Goal: Information Seeking & Learning: Learn about a topic

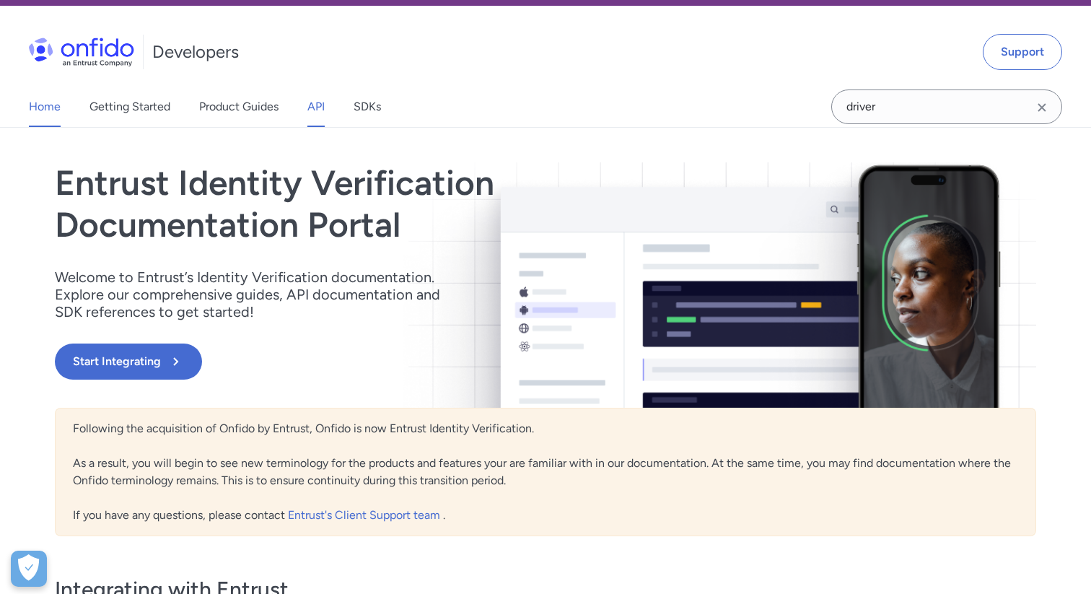
click at [320, 105] on link "API" at bounding box center [315, 107] width 17 height 40
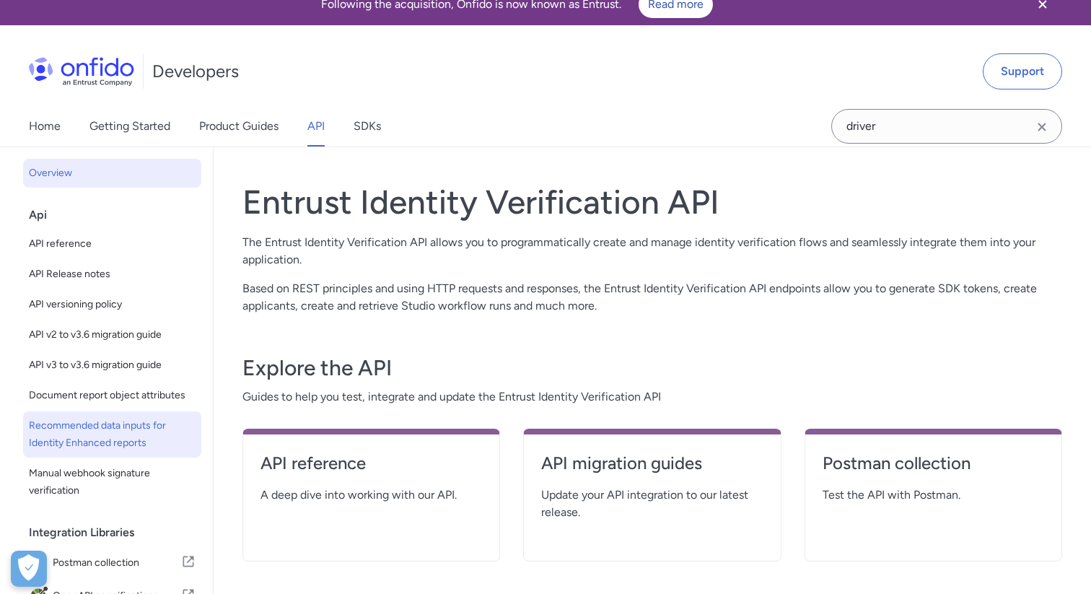
scroll to position [3, 0]
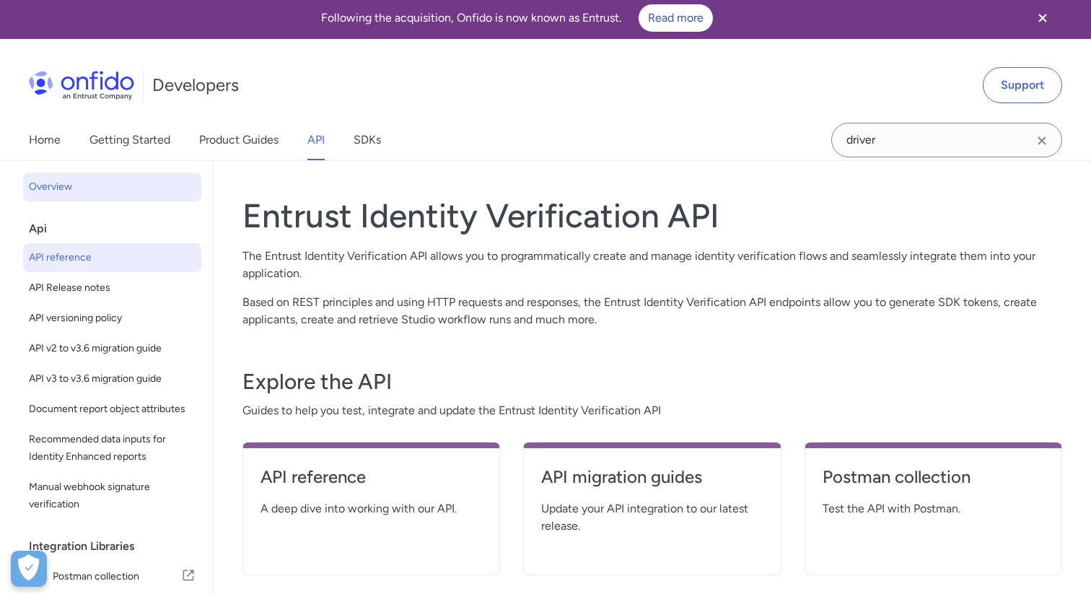
click at [120, 256] on span "API reference" at bounding box center [112, 257] width 167 height 17
select select "http"
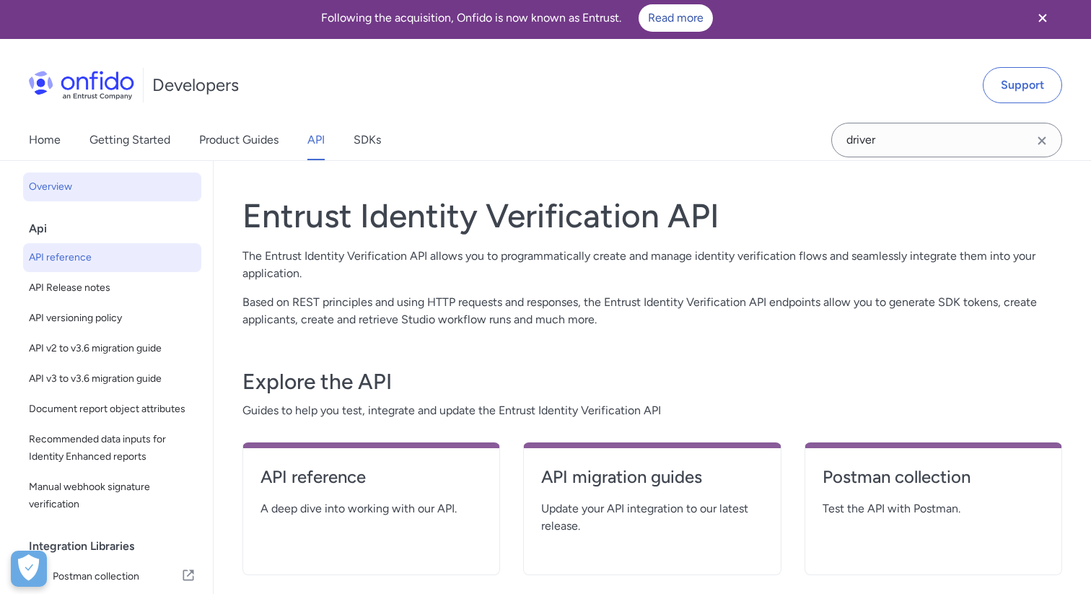
select select "http"
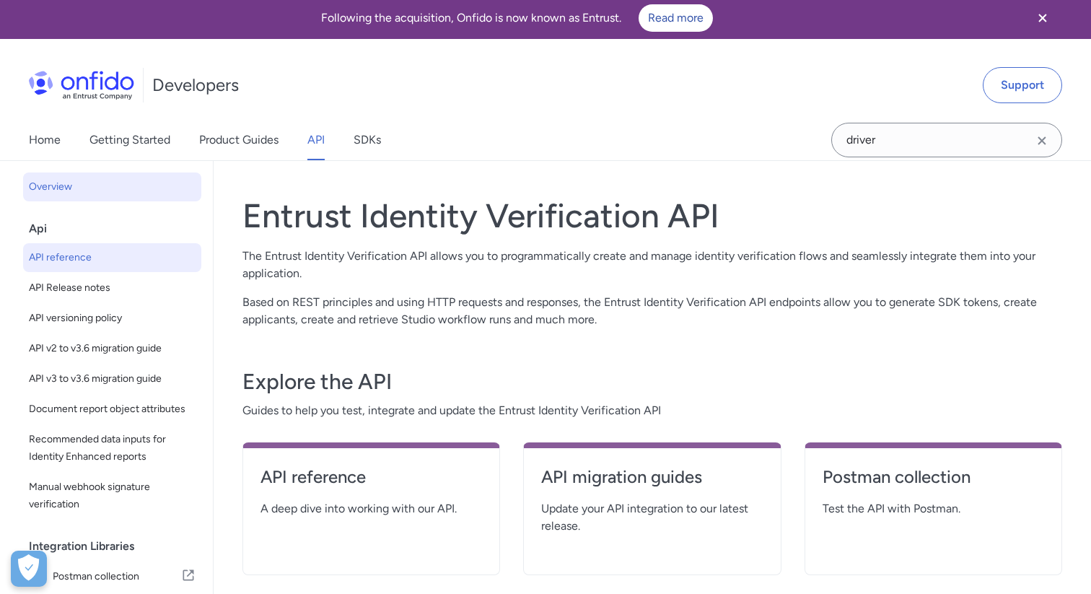
select select "http"
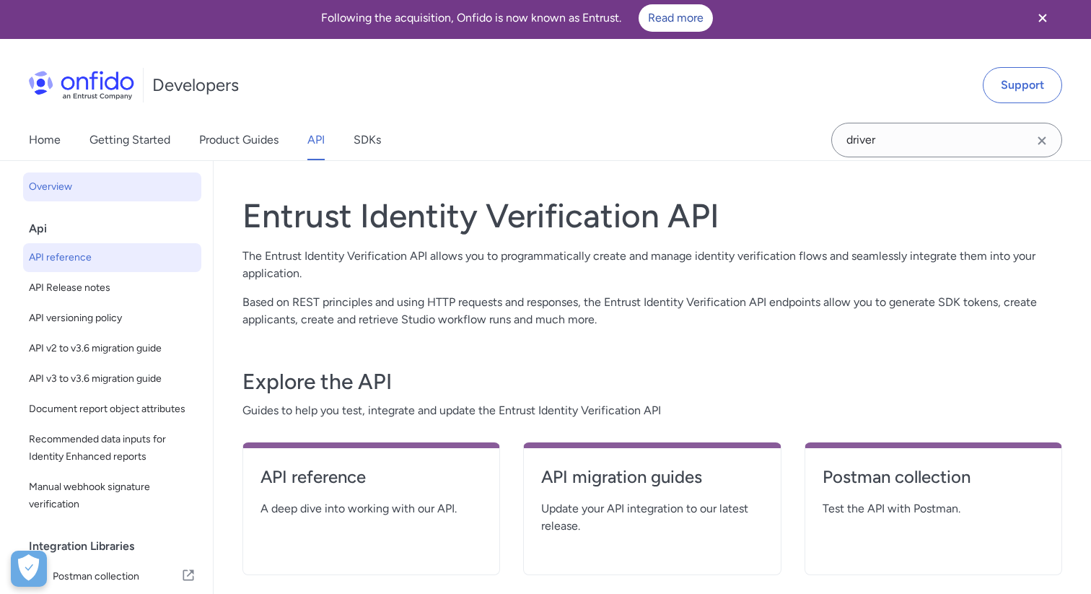
select select "http"
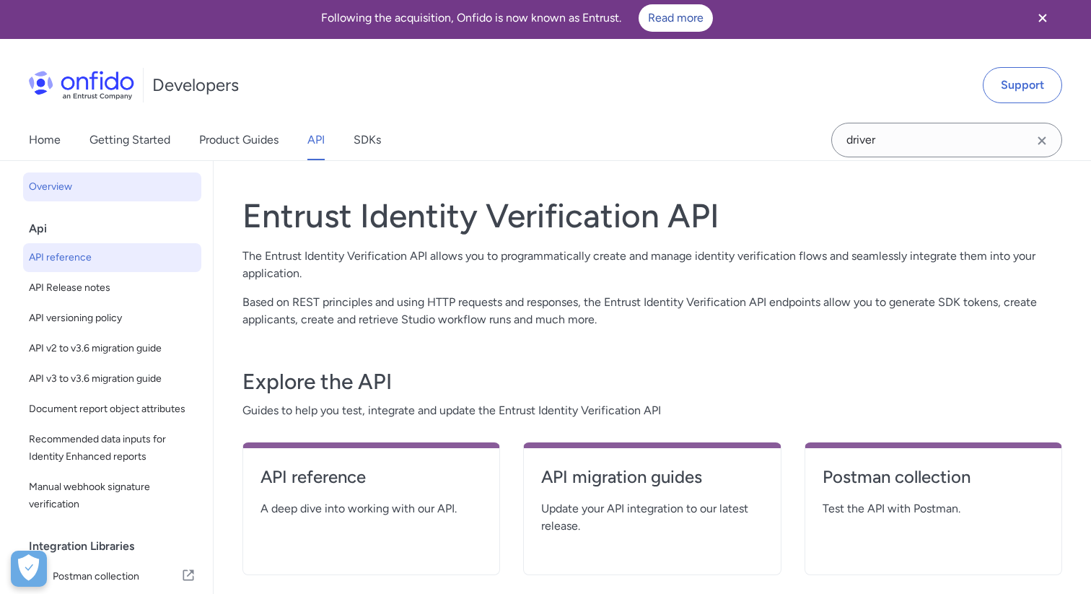
select select "http"
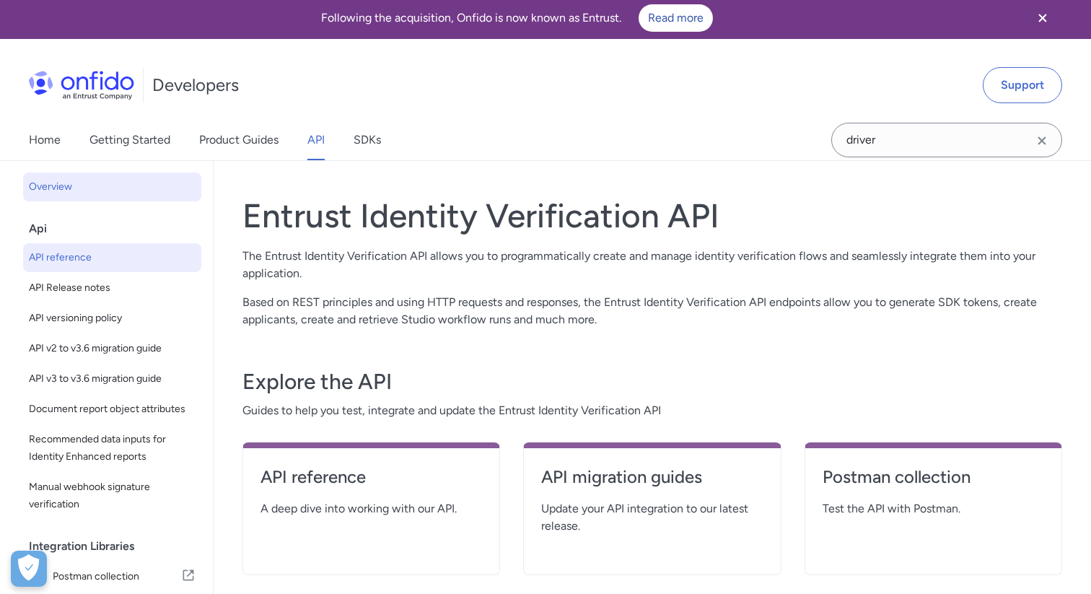
select select "http"
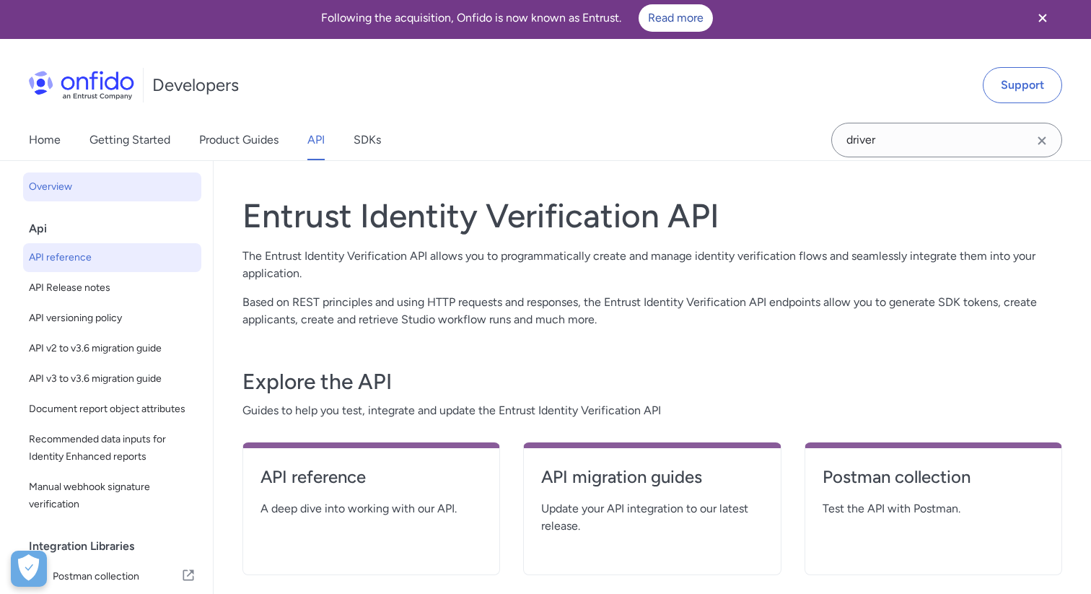
select select "http"
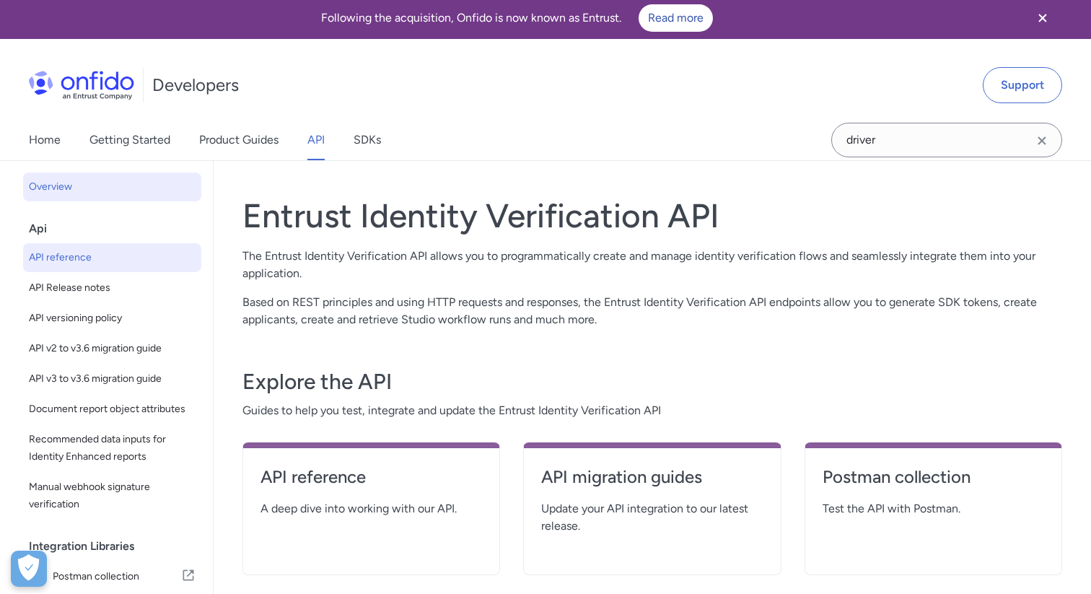
select select "http"
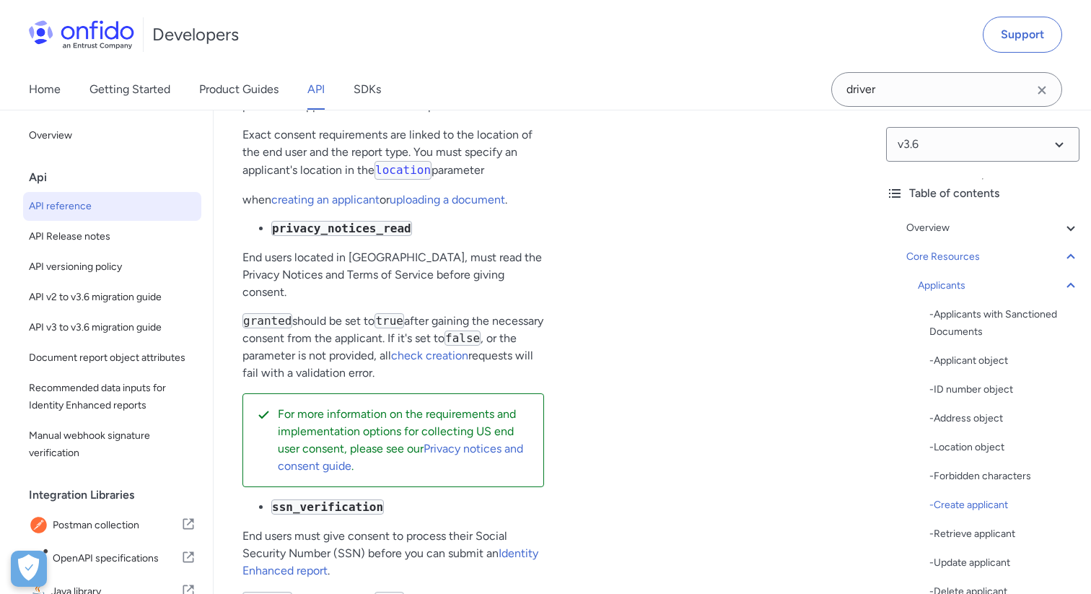
scroll to position [21507, 0]
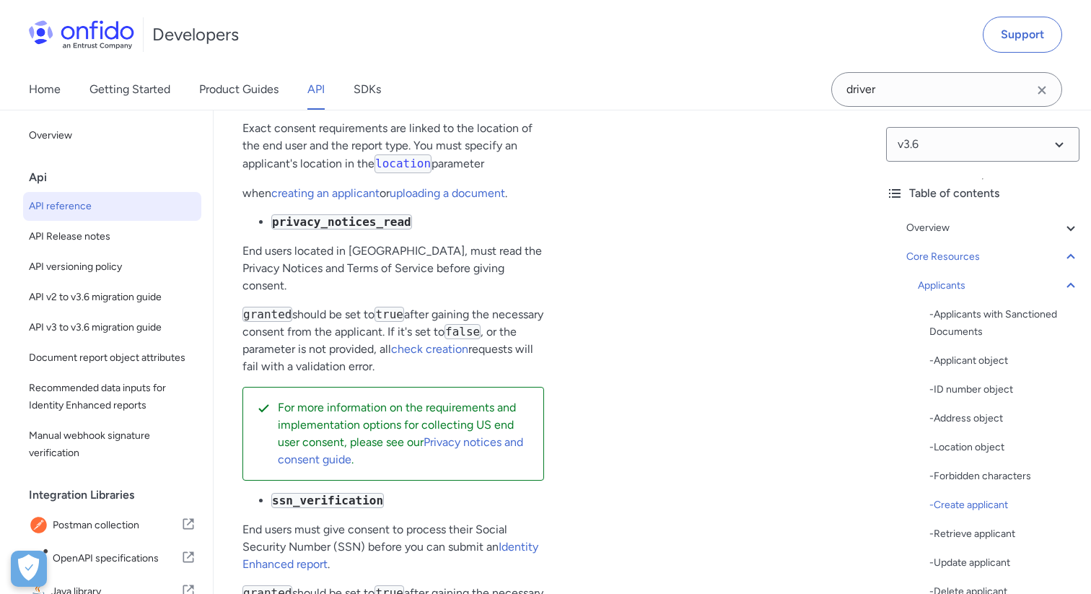
click at [1042, 83] on icon "Clear search field button" at bounding box center [1041, 90] width 17 height 17
click at [934, 96] on input "Onfido search input field" at bounding box center [946, 89] width 231 height 35
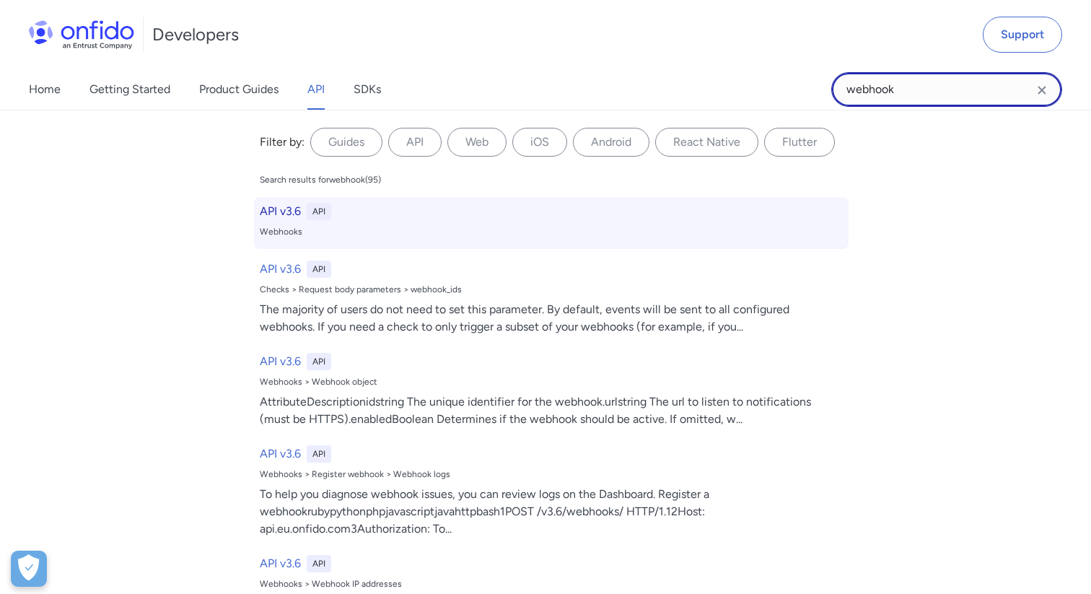
type input "webhook"
click at [296, 207] on h6 "API v3.6" at bounding box center [280, 211] width 41 height 17
click at [276, 212] on h6 "API v3.6" at bounding box center [280, 211] width 41 height 17
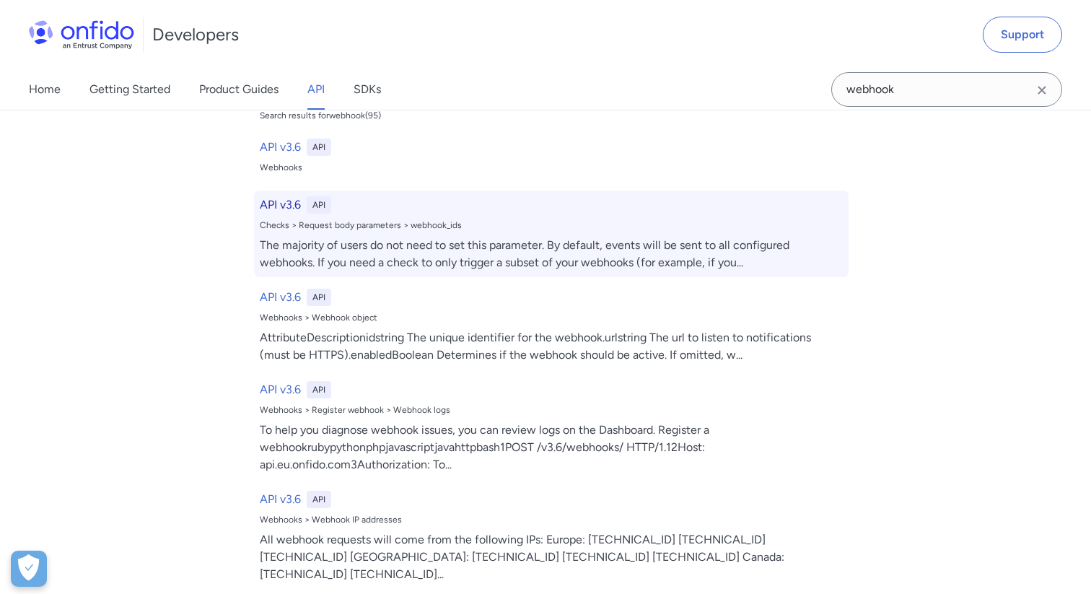
scroll to position [50, 0]
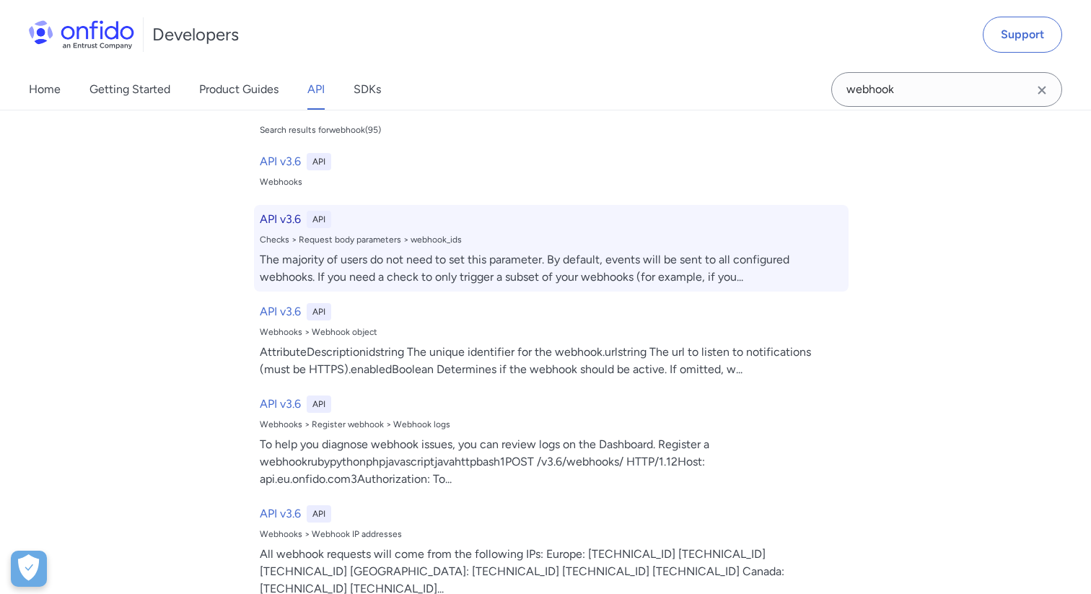
click at [350, 237] on div "Checks > Request body parameters > webhook_ids" at bounding box center [551, 240] width 583 height 12
click at [273, 225] on h6 "API v3.6" at bounding box center [280, 219] width 41 height 17
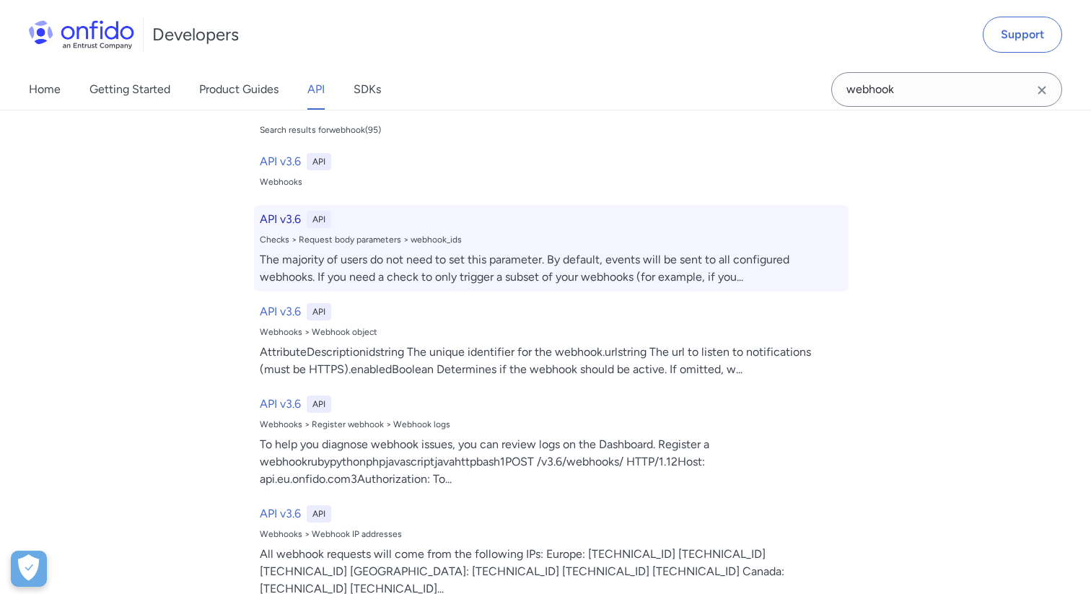
click at [278, 223] on h6 "API v3.6" at bounding box center [280, 219] width 41 height 17
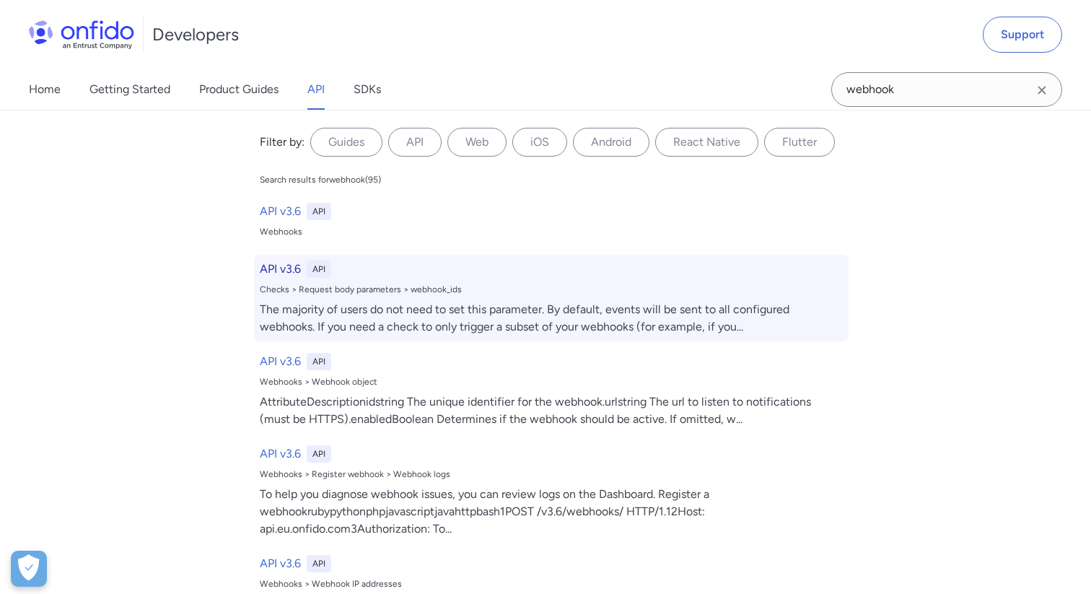
scroll to position [159880, 0]
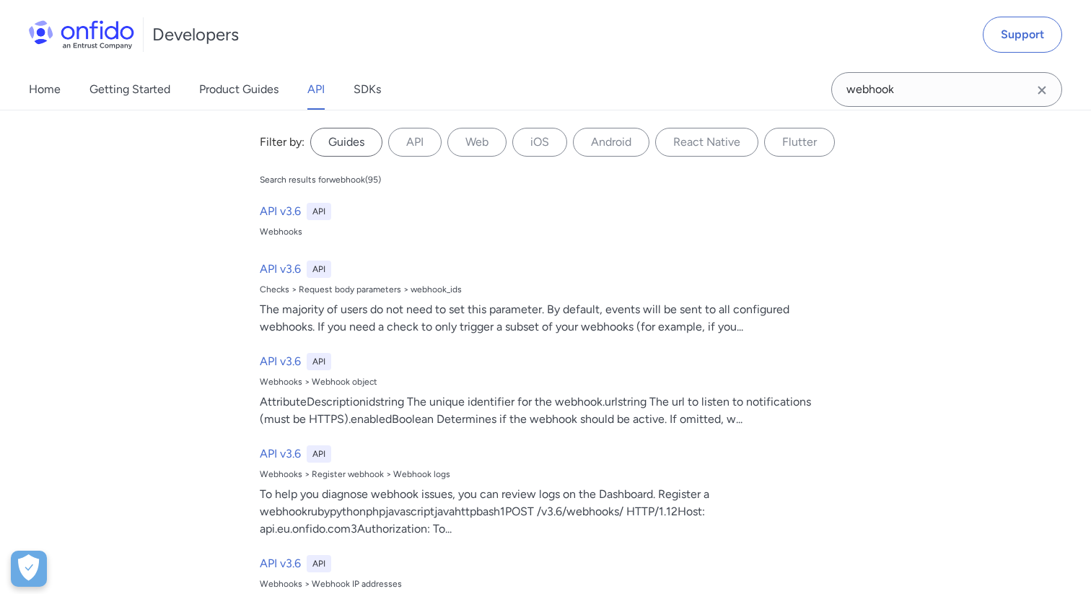
click at [347, 143] on label "Guides" at bounding box center [346, 142] width 72 height 29
click at [0, 0] on input "Guides" at bounding box center [0, 0] width 0 height 0
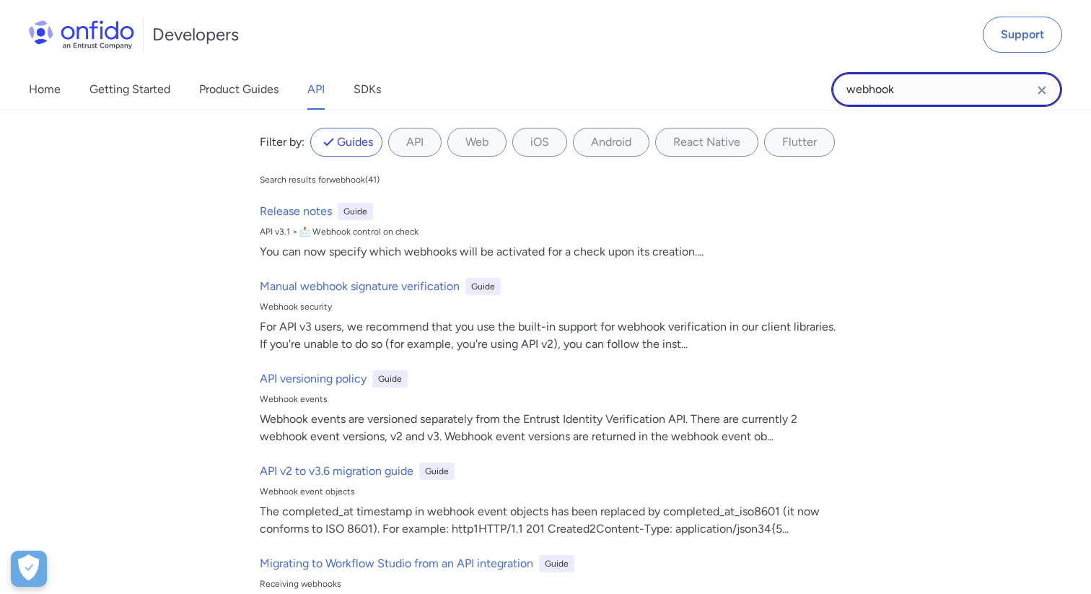
click at [936, 84] on input "webhook" at bounding box center [946, 89] width 231 height 35
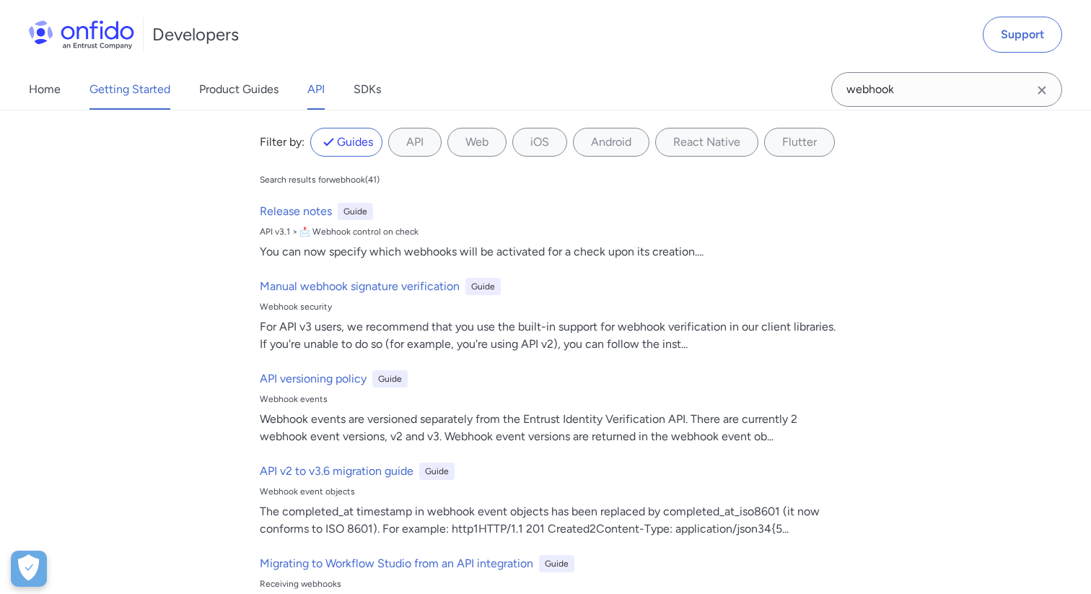
click at [131, 87] on link "Getting Started" at bounding box center [129, 89] width 81 height 40
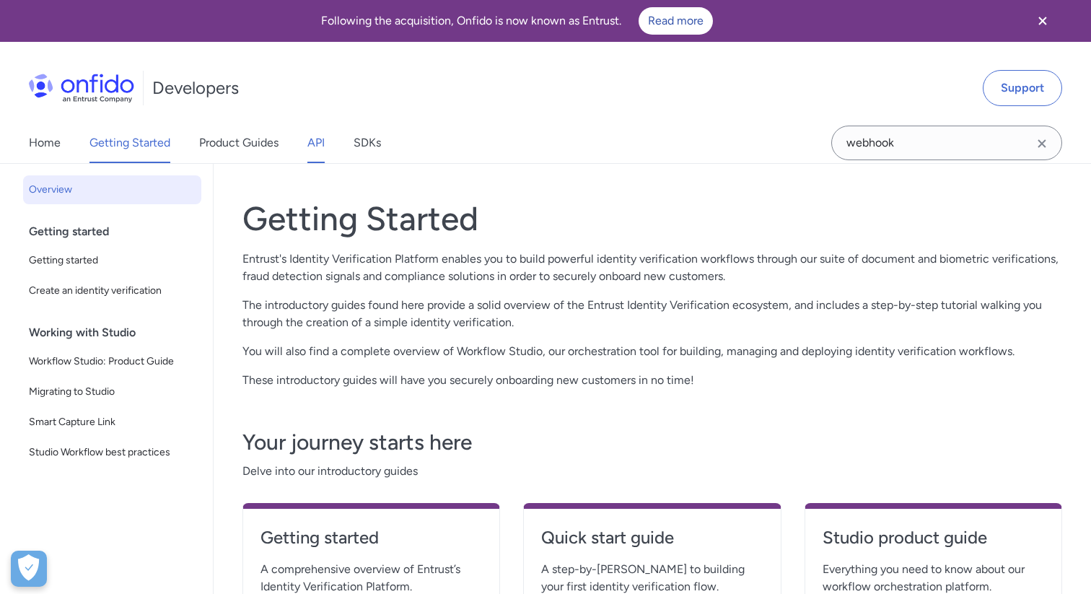
click at [311, 143] on link "API" at bounding box center [315, 143] width 17 height 40
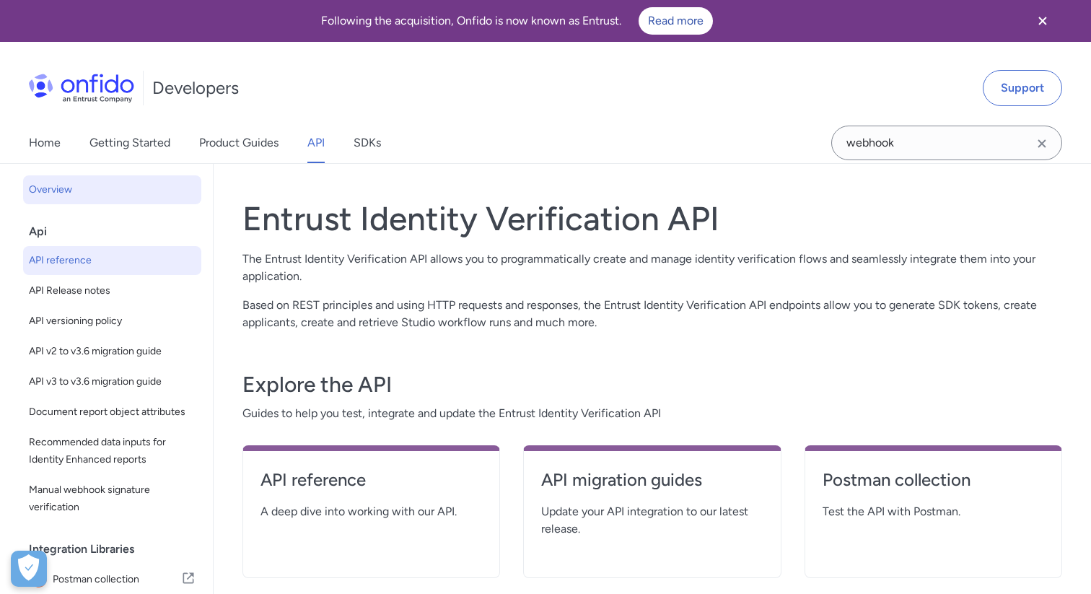
click at [72, 253] on span "API reference" at bounding box center [112, 260] width 167 height 17
select select "http"
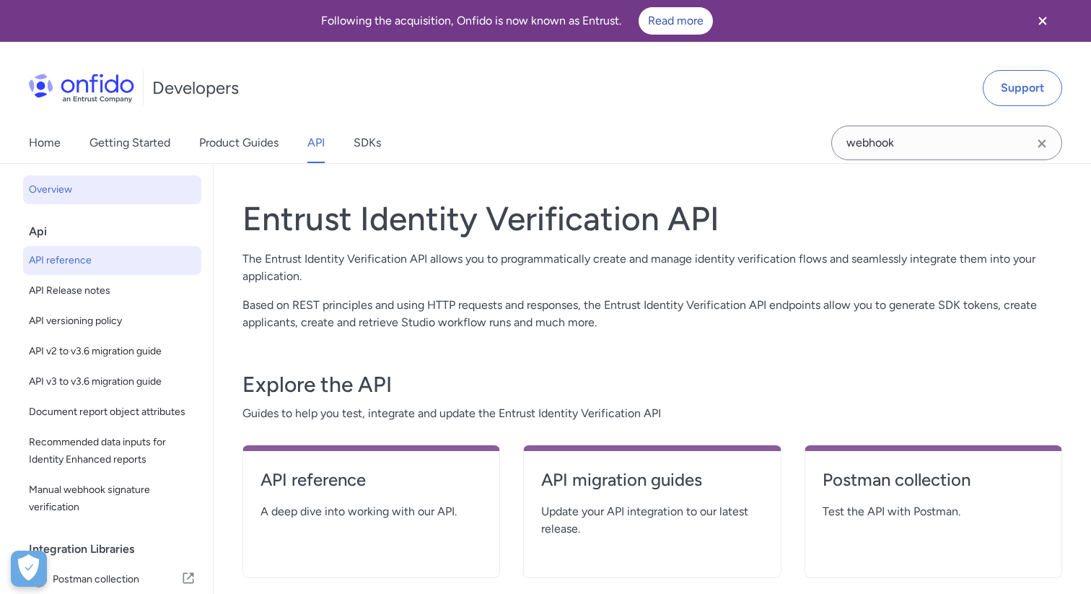
select select "http"
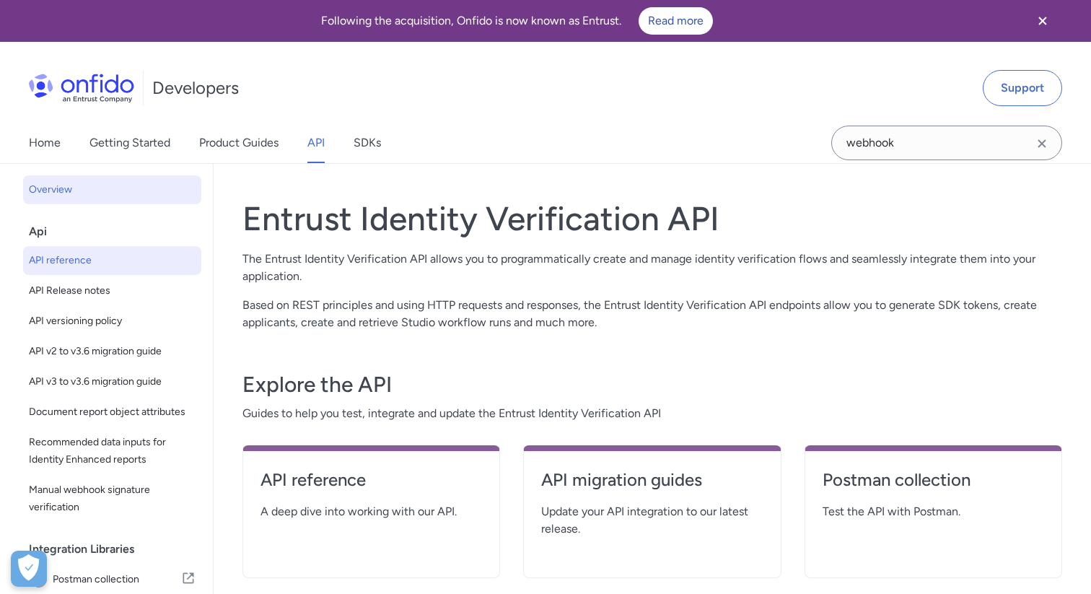
select select "http"
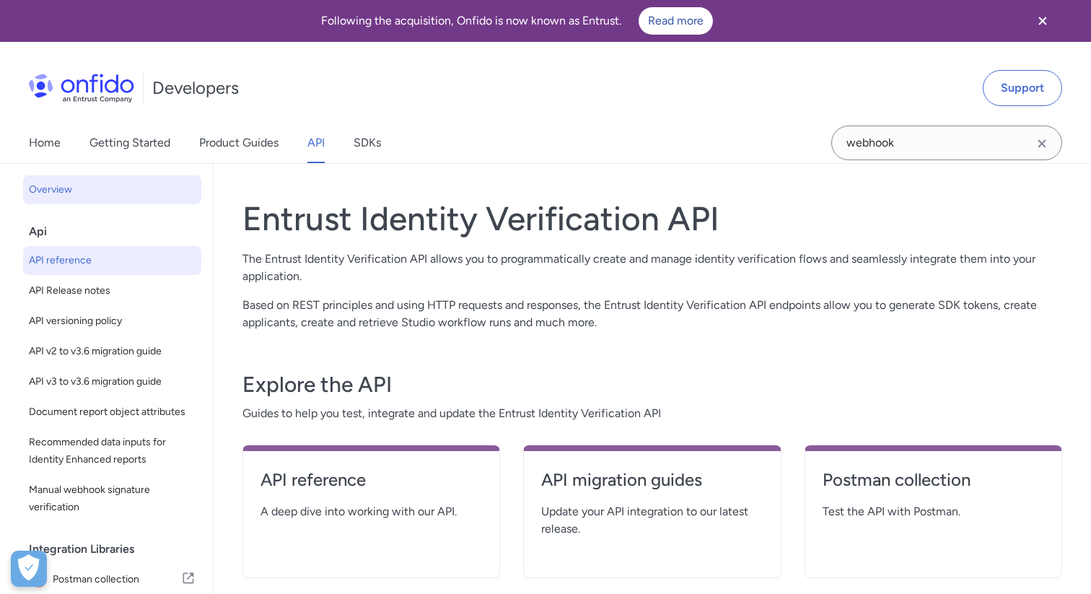
select select "http"
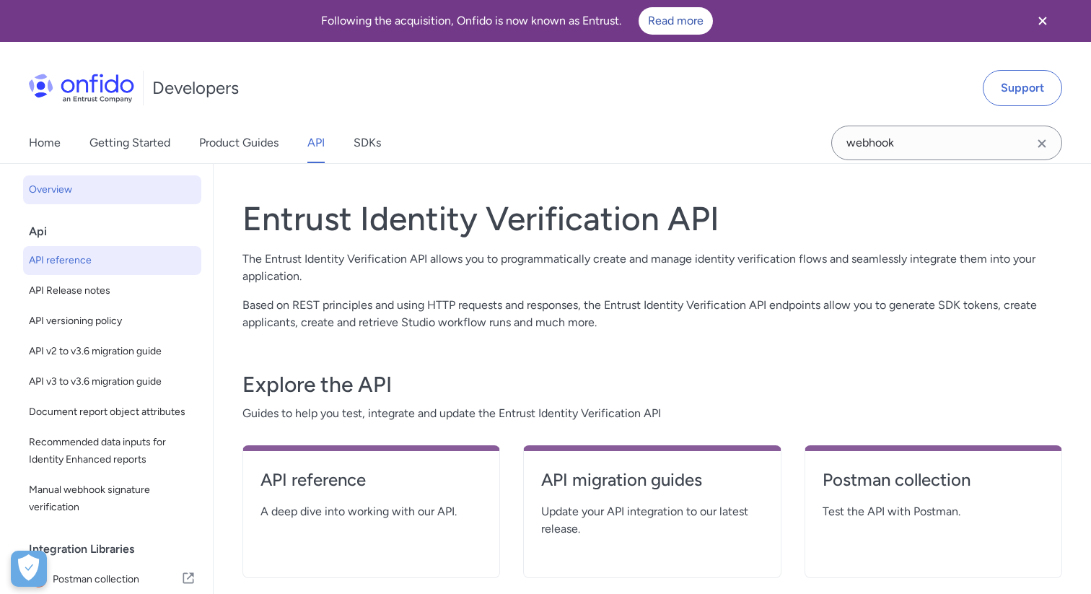
select select "http"
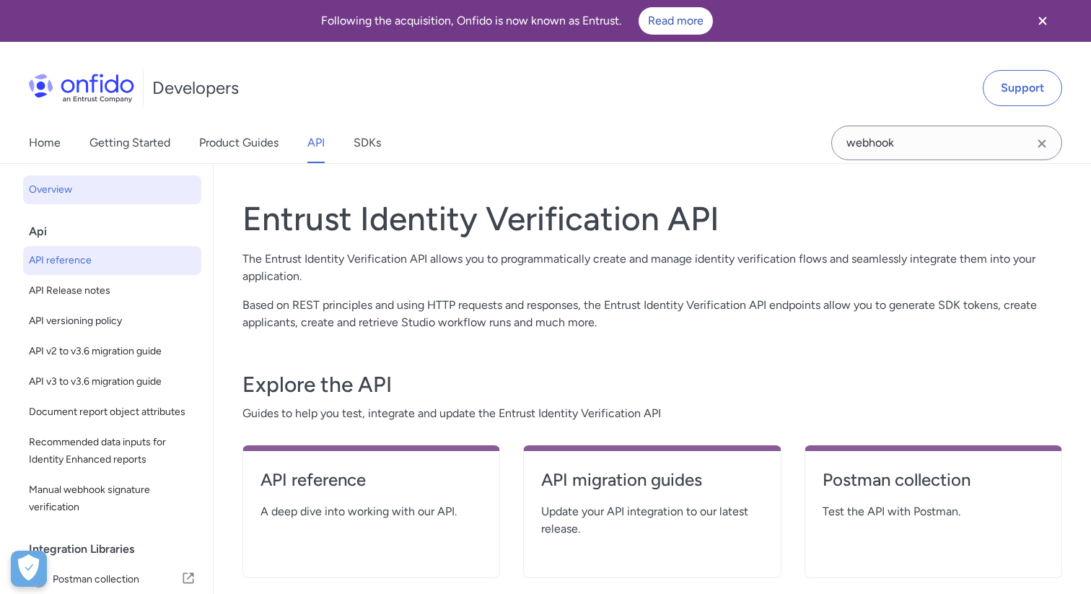
select select "http"
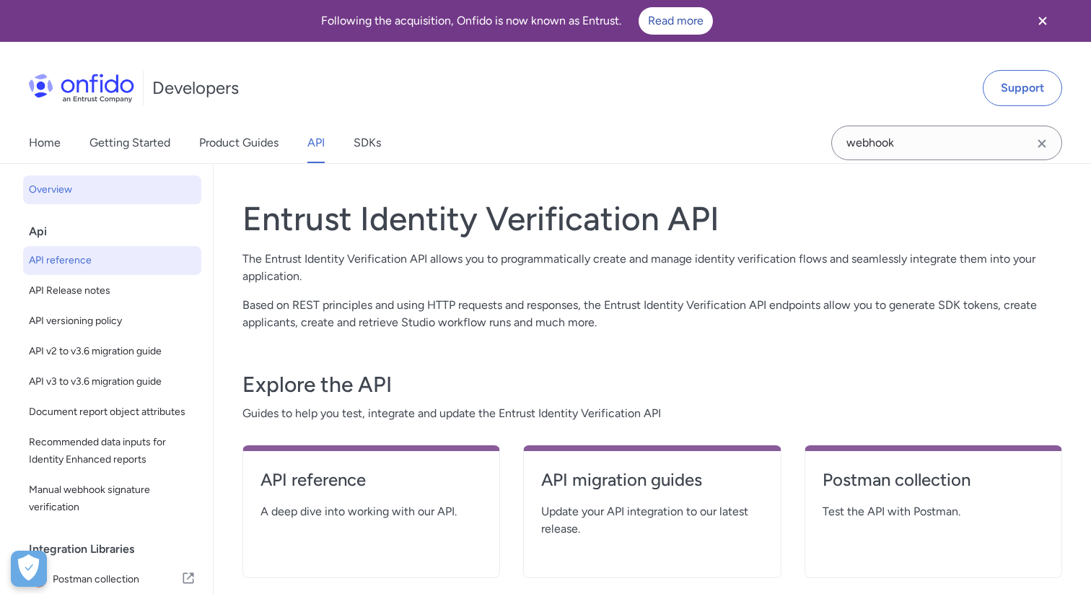
select select "http"
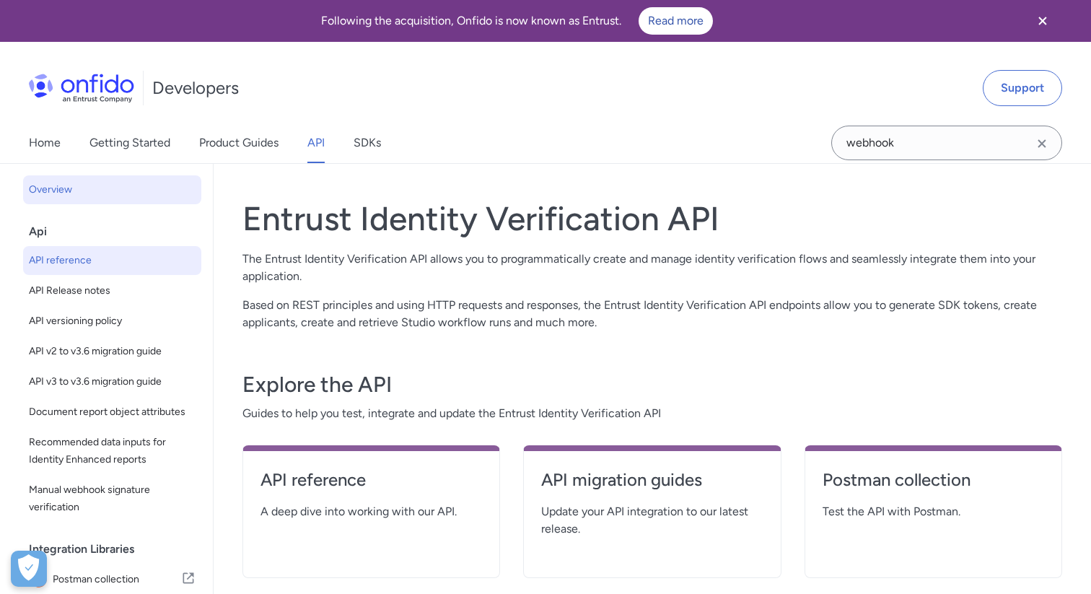
select select "http"
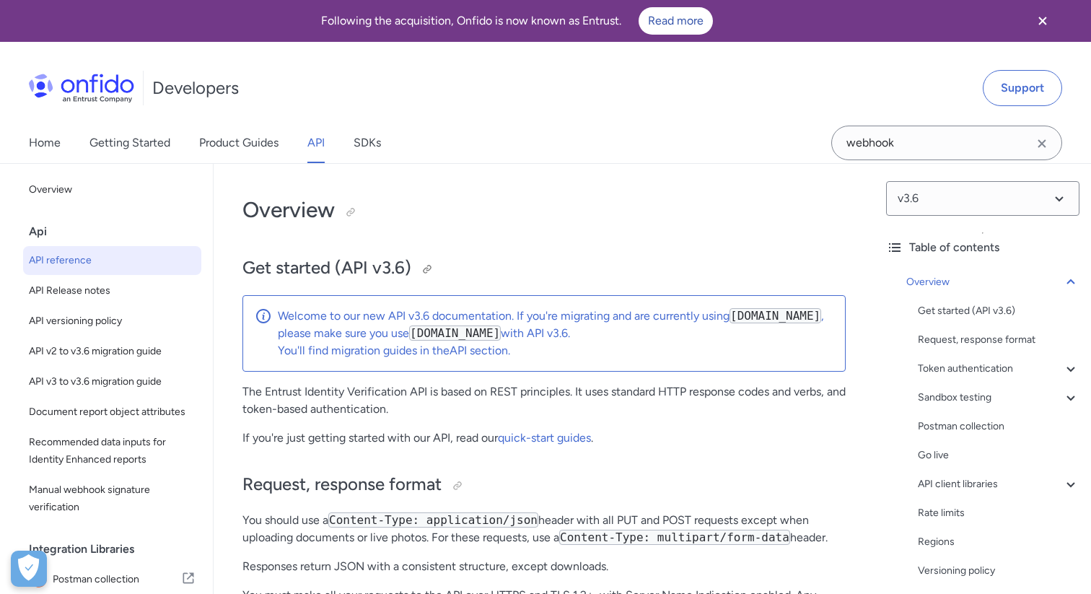
click at [724, 271] on h2 "Get started (API v3.6)" at bounding box center [543, 268] width 603 height 25
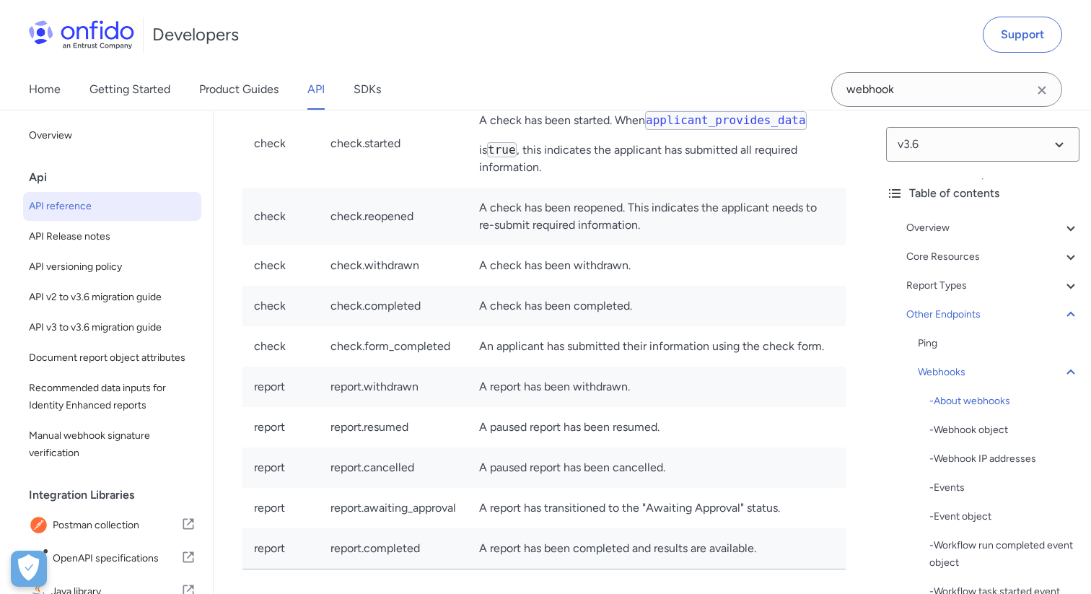
scroll to position [128000, 0]
